Goal: Transaction & Acquisition: Purchase product/service

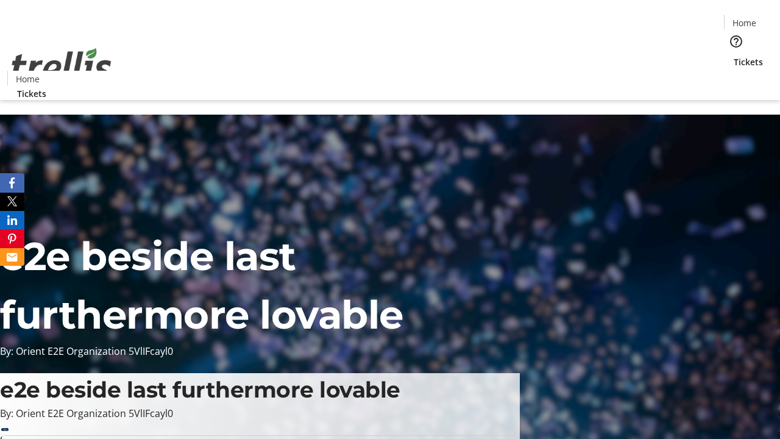
click at [734, 55] on span "Tickets" at bounding box center [748, 61] width 29 height 13
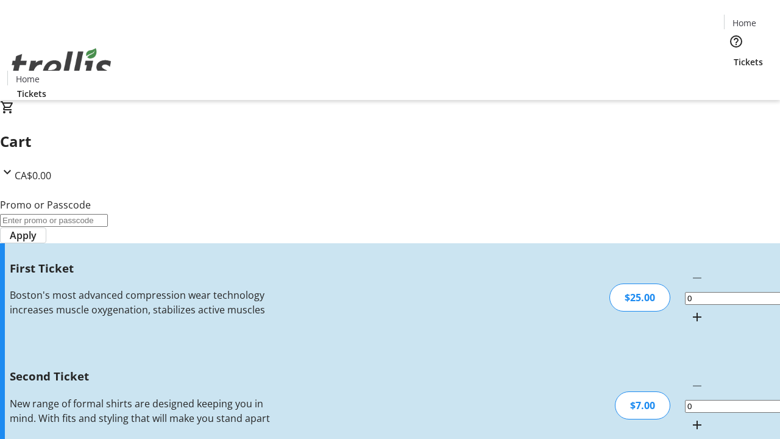
click at [690, 310] on mat-icon "Increment by one" at bounding box center [697, 317] width 15 height 15
type input "1"
click at [690, 417] on mat-icon "Increment by one" at bounding box center [697, 424] width 15 height 15
type input "2"
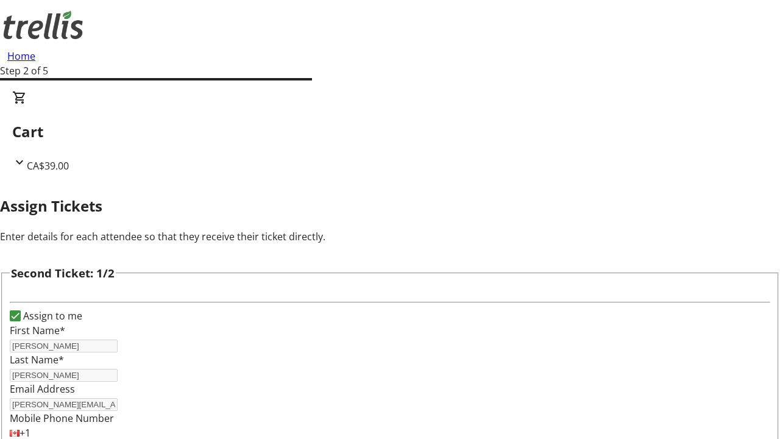
type input "[PERSON_NAME]"
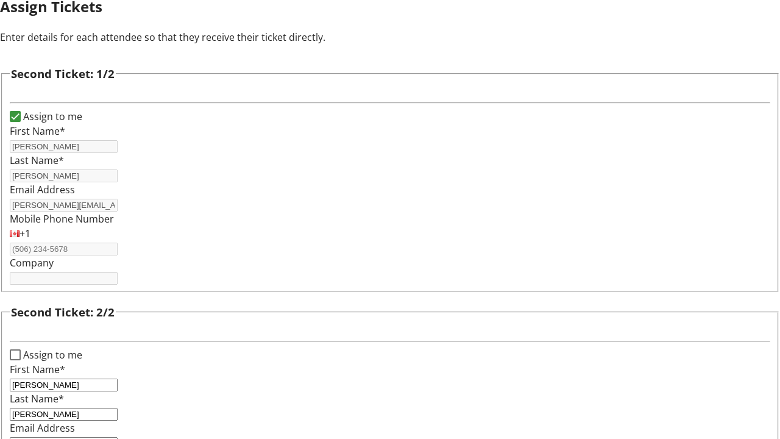
type input "[PERSON_NAME][EMAIL_ADDRESS][DOMAIN_NAME]"
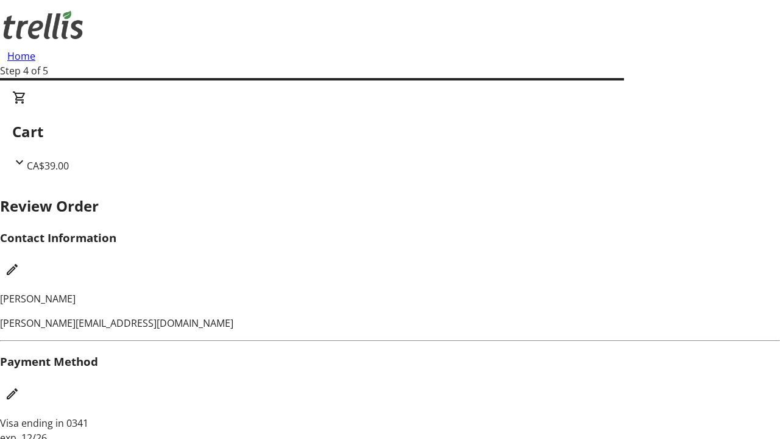
click at [19, 262] on mat-icon "Edit Contact Information" at bounding box center [12, 269] width 15 height 15
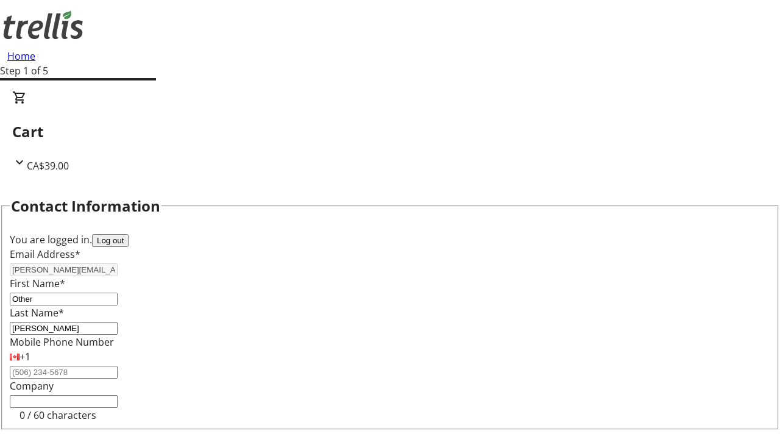
type input "Other"
type input "Name"
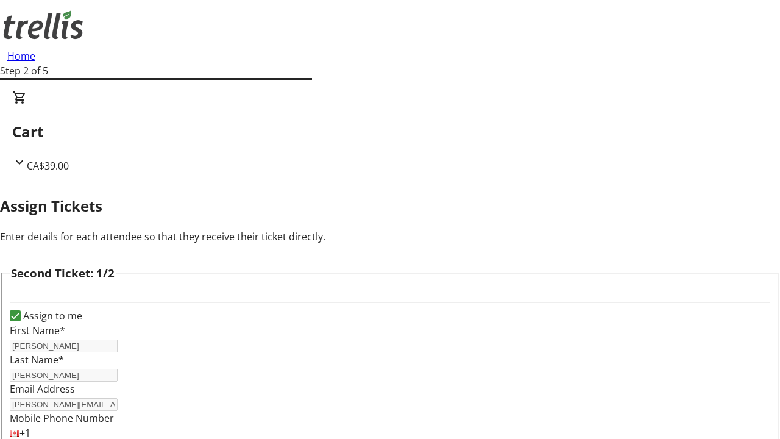
type input "Name"
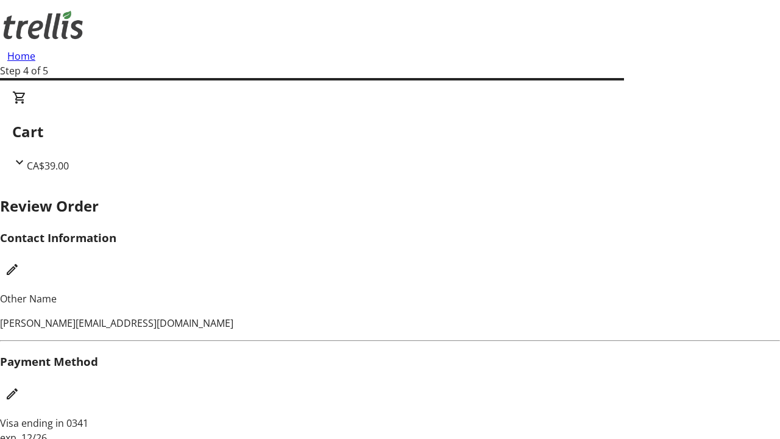
click at [19, 386] on mat-icon "Edit Payment Method" at bounding box center [12, 393] width 15 height 15
